Goal: Check status: Check status

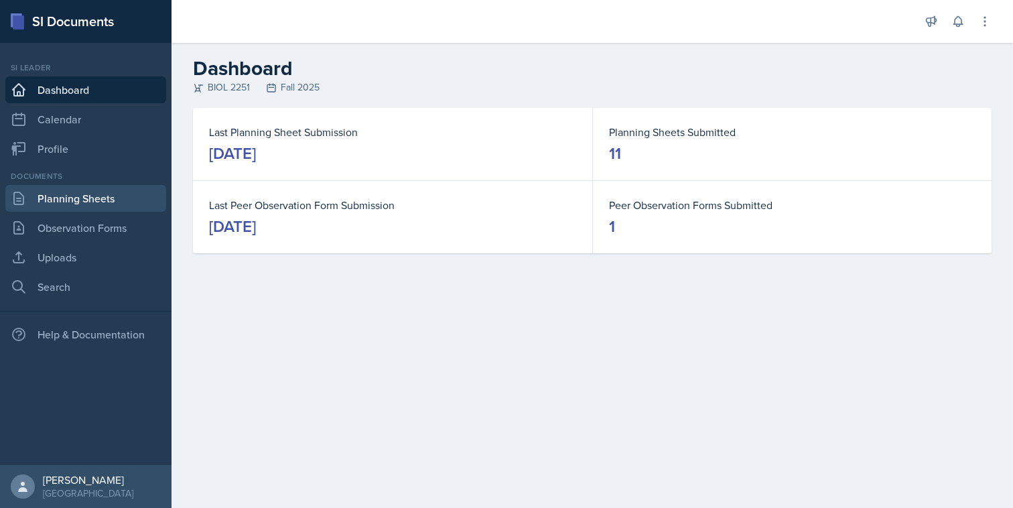
click at [85, 199] on link "Planning Sheets" at bounding box center [85, 198] width 161 height 27
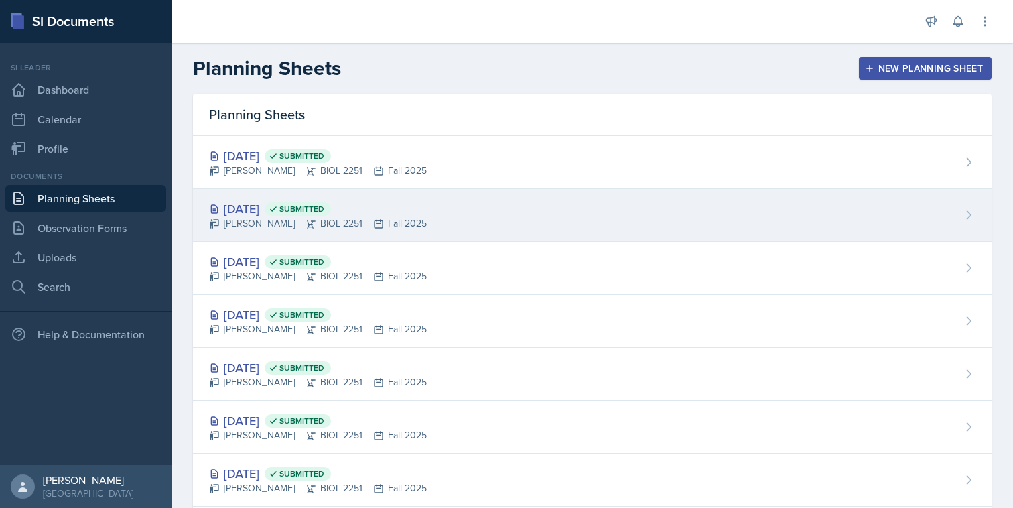
click at [448, 210] on div "[DATE] Submitted [PERSON_NAME] BIOL 2251 Fall 2025" at bounding box center [592, 215] width 799 height 53
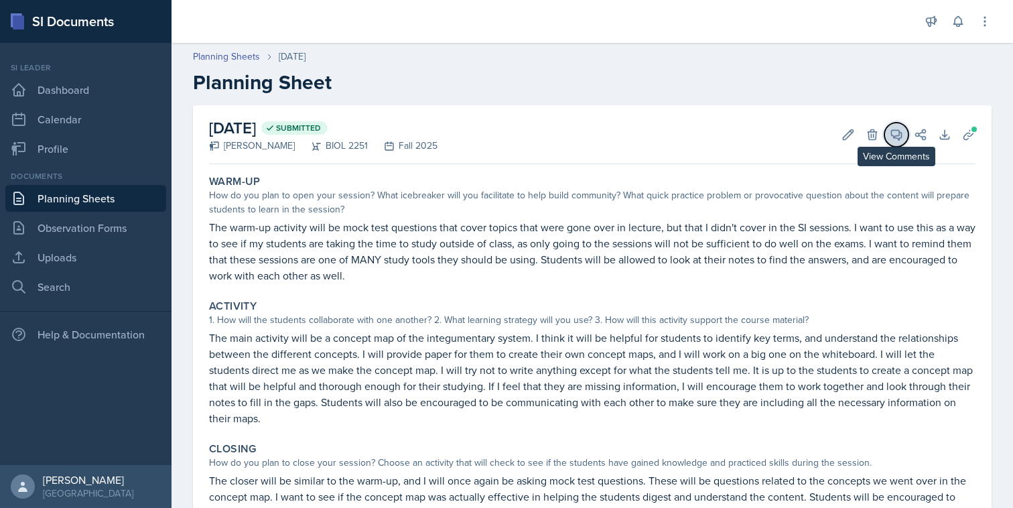
click at [896, 140] on icon at bounding box center [896, 134] width 13 height 13
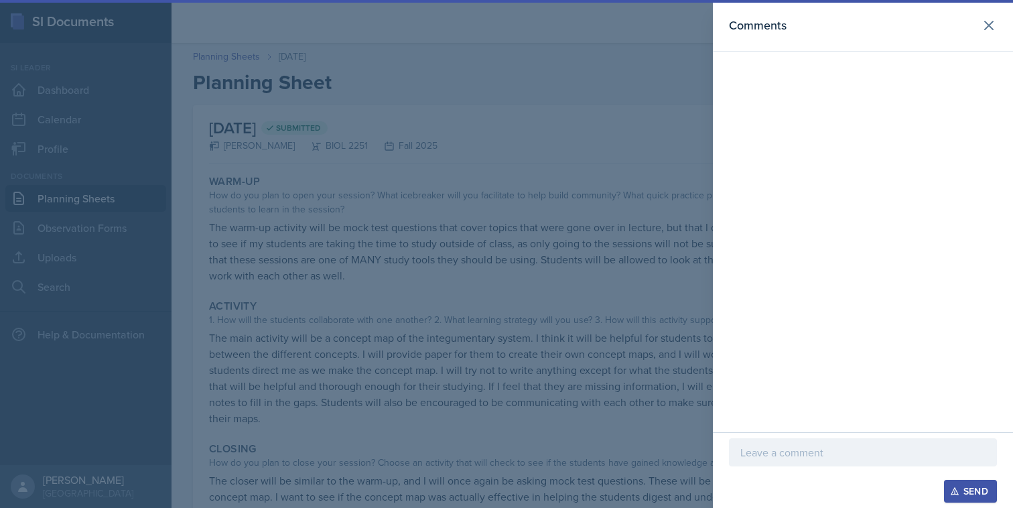
click at [596, 198] on div at bounding box center [506, 254] width 1013 height 508
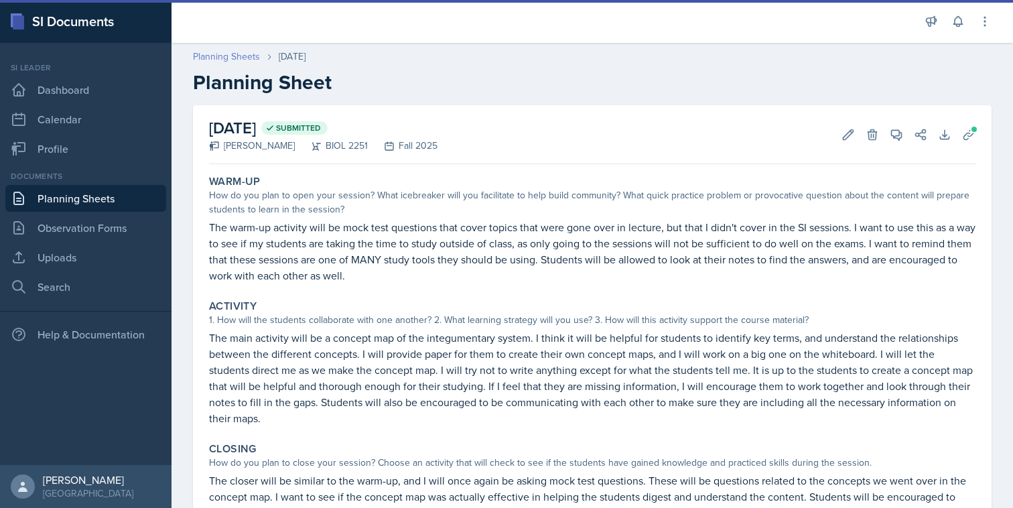
click at [218, 50] on link "Planning Sheets" at bounding box center [226, 57] width 67 height 14
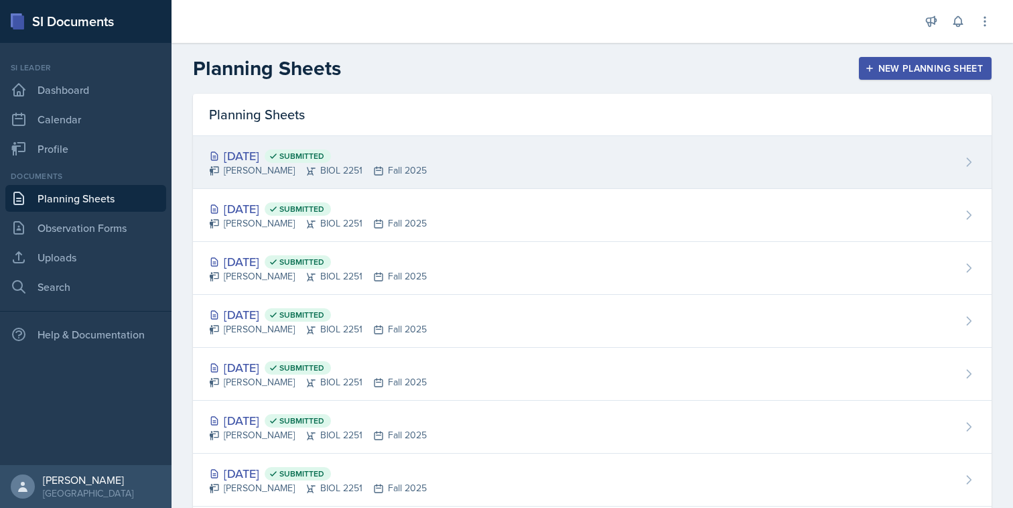
click at [667, 163] on div "[DATE] Submitted [PERSON_NAME] BIOL 2251 Fall 2025" at bounding box center [592, 162] width 799 height 53
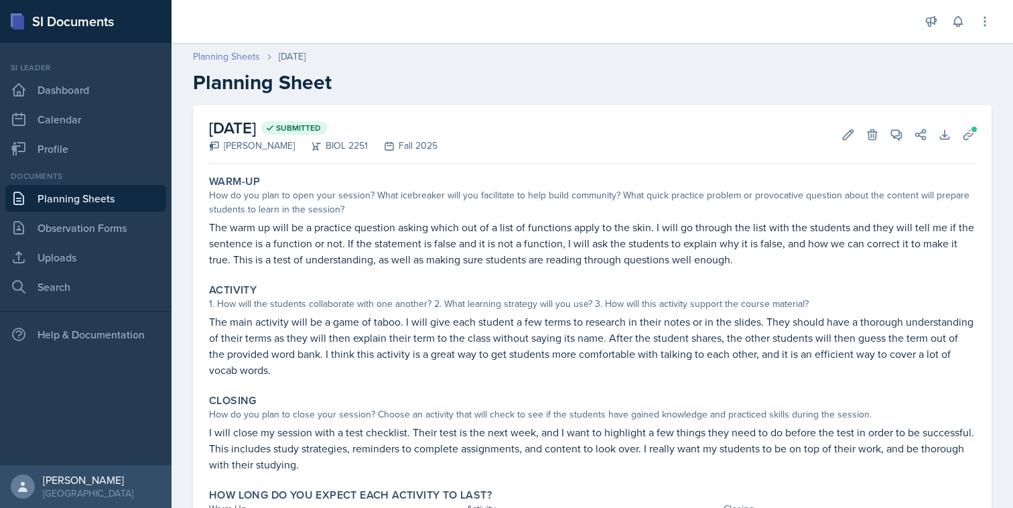
click at [222, 55] on link "Planning Sheets" at bounding box center [226, 57] width 67 height 14
